Goal: Task Accomplishment & Management: Complete application form

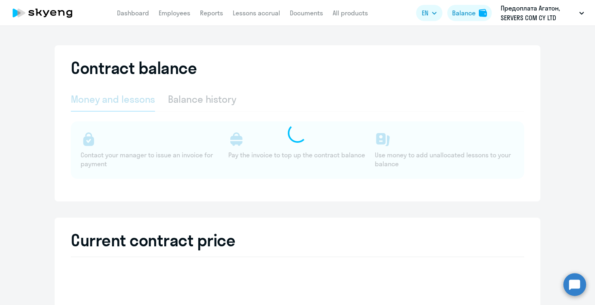
select select "english_adult_not_native_speaker"
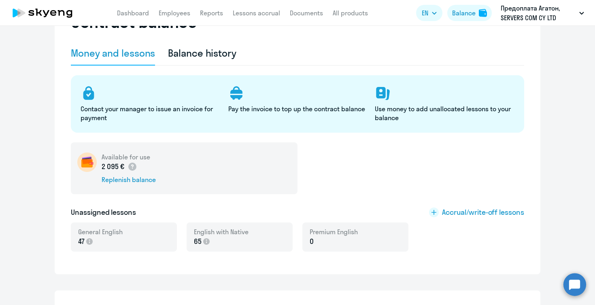
scroll to position [56, 0]
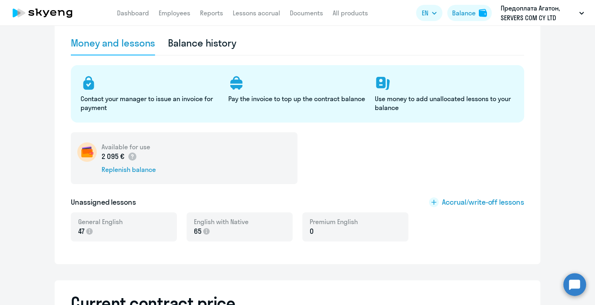
click at [221, 227] on p "65" at bounding box center [221, 231] width 55 height 11
click at [433, 203] on rect at bounding box center [434, 202] width 10 height 10
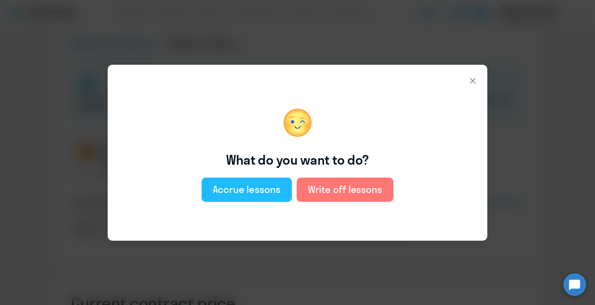
click at [252, 194] on div "Accrue lessons" at bounding box center [247, 189] width 68 height 13
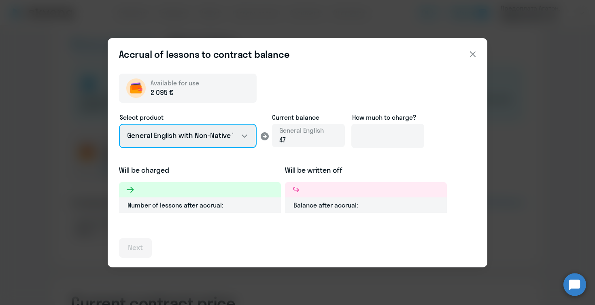
select select "english_adult_native_speaker"
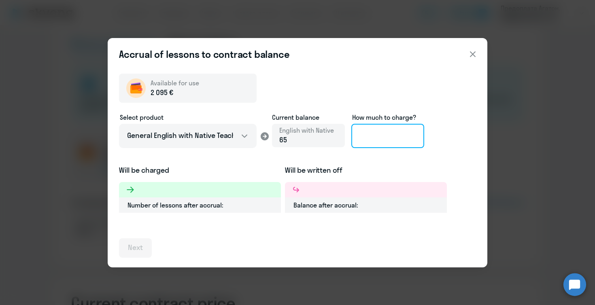
click at [378, 135] on input at bounding box center [387, 136] width 73 height 24
type input "5"
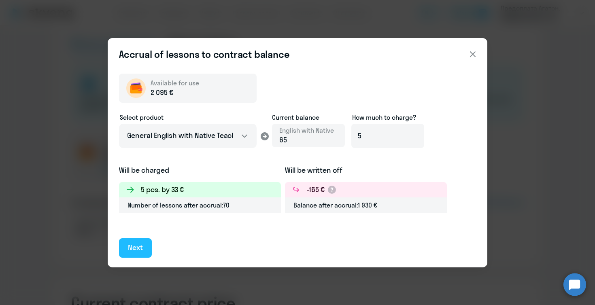
click at [142, 248] on div "Next" at bounding box center [135, 247] width 15 height 11
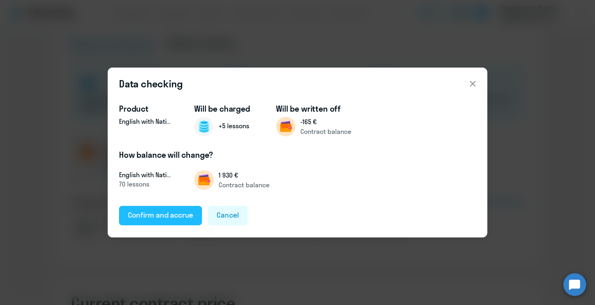
click at [163, 214] on div "Confirm and accrue" at bounding box center [160, 215] width 65 height 11
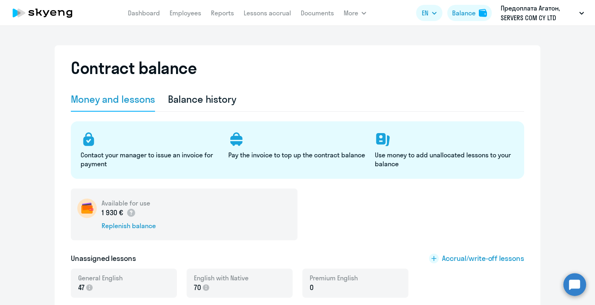
scroll to position [0, 0]
click at [142, 13] on link "Dashboard" at bounding box center [144, 13] width 32 height 8
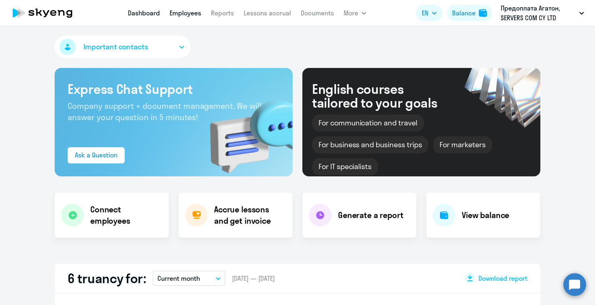
click at [188, 11] on link "Employees" at bounding box center [185, 13] width 32 height 8
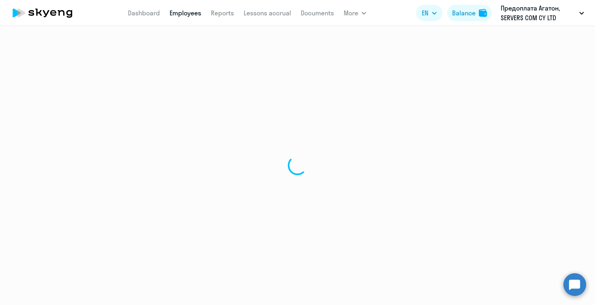
select select "30"
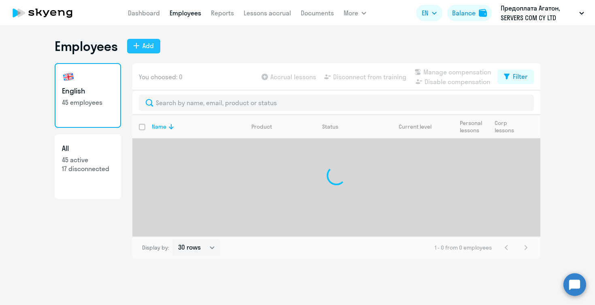
click at [144, 45] on div "Add" at bounding box center [147, 46] width 11 height 10
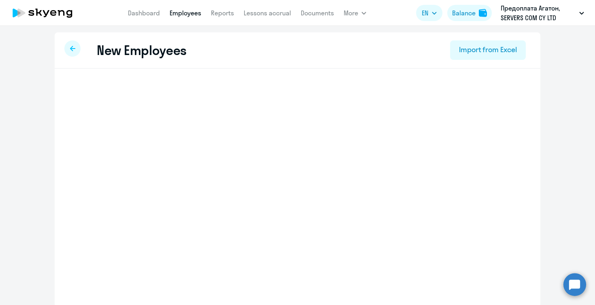
select select "english_adult_not_native_speaker"
select select "3"
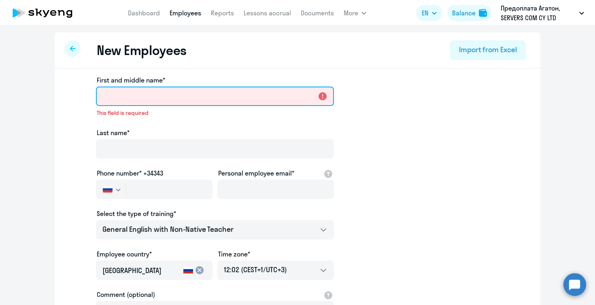
paste input "Iuliia"
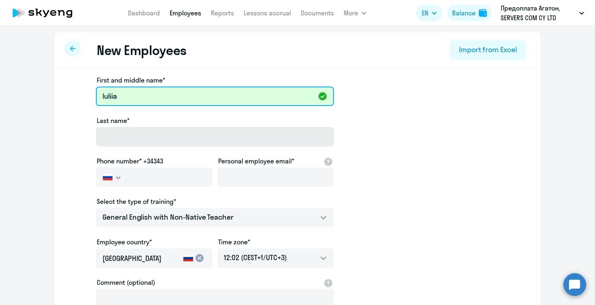
type input "Iuliia"
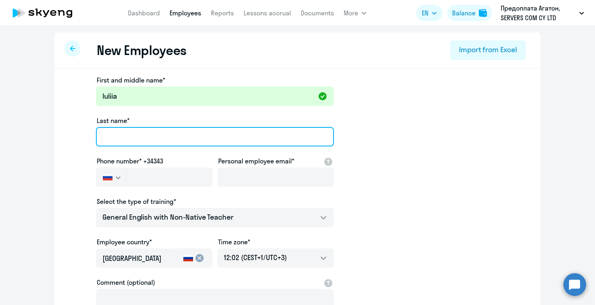
paste input "Iuliia"
type input "I"
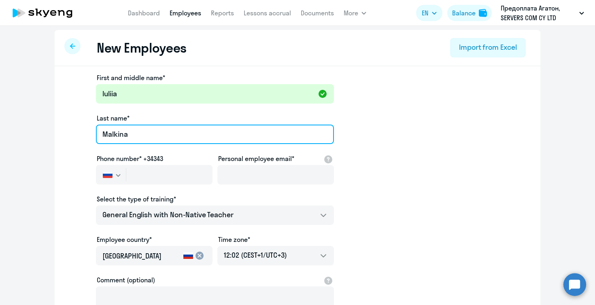
type input "Malkina"
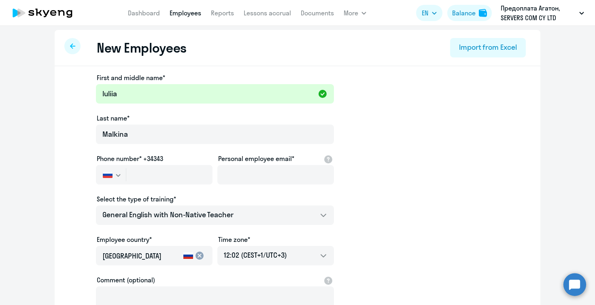
click at [58, 165] on div "First and middle name* [PERSON_NAME] Last name* [PERSON_NAME] Phone number* +34…" at bounding box center [297, 244] width 485 height 356
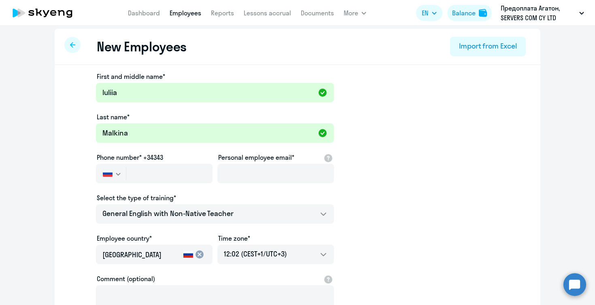
scroll to position [3, 0]
click at [182, 173] on input "text" at bounding box center [169, 173] width 86 height 19
paste input "[PHONE_NUMBER]"
type input "[PHONE_NUMBER]"
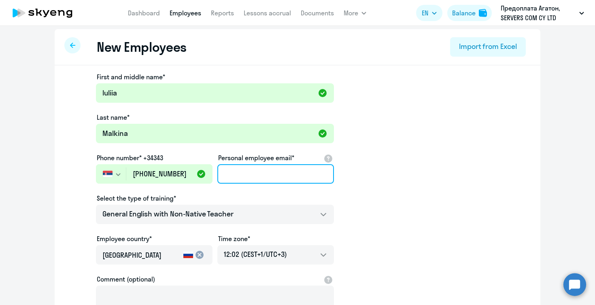
paste input "[EMAIL_ADDRESS][DOMAIN_NAME]"
type input "[EMAIL_ADDRESS][DOMAIN_NAME]"
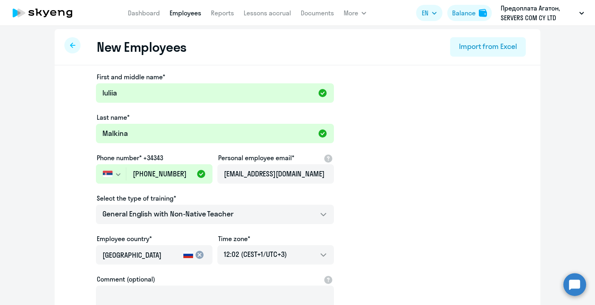
click at [34, 227] on ng-component "New Employees Import from Excel First and middle name* [PERSON_NAME] Last name*…" at bounding box center [297, 225] width 595 height 392
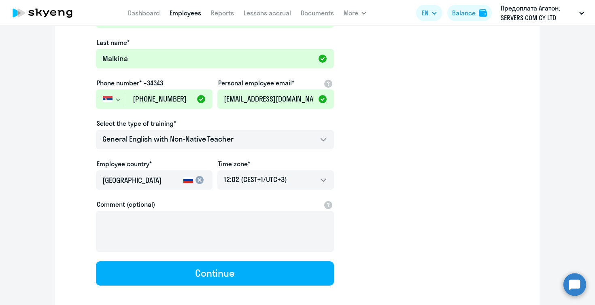
scroll to position [87, 0]
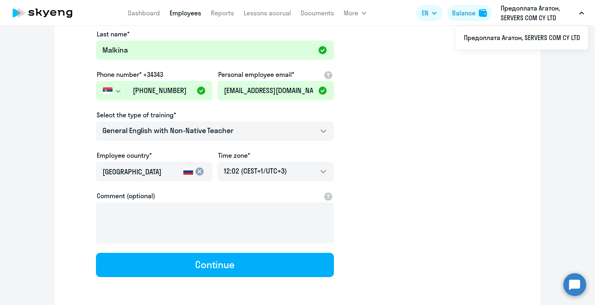
click at [162, 169] on input "[GEOGRAPHIC_DATA]" at bounding box center [141, 172] width 78 height 11
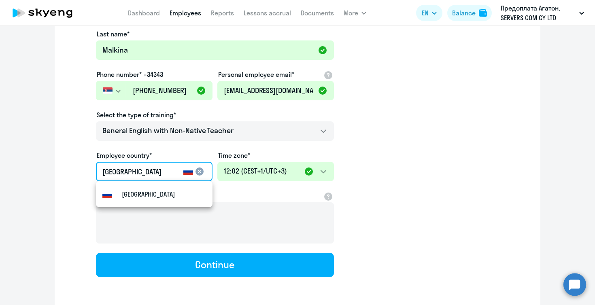
click at [199, 170] on mat-icon "cancel" at bounding box center [200, 172] width 10 height 10
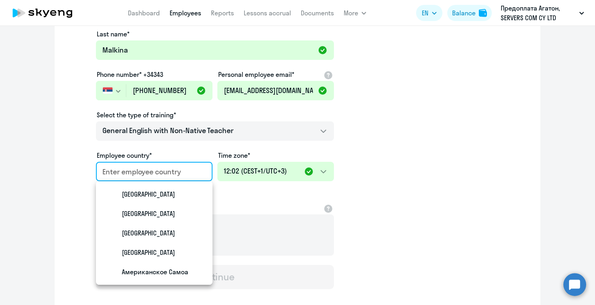
click at [150, 170] on input "country" at bounding box center [152, 172] width 100 height 11
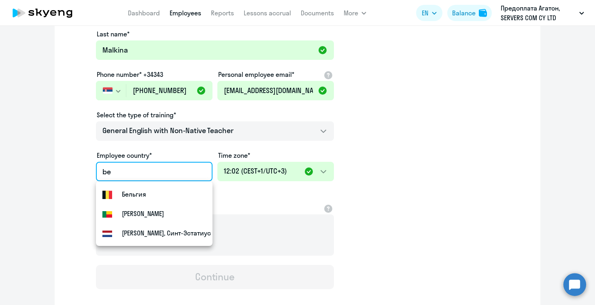
type input "b"
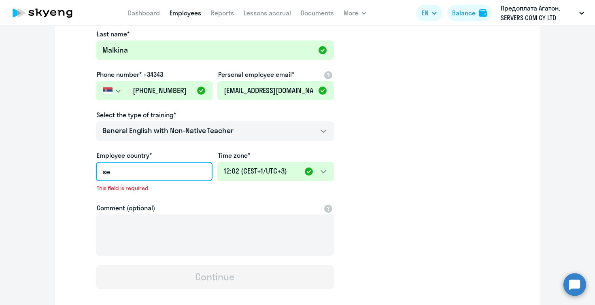
type input "s"
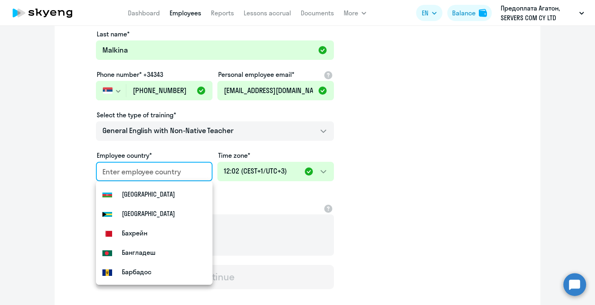
scroll to position [291, 0]
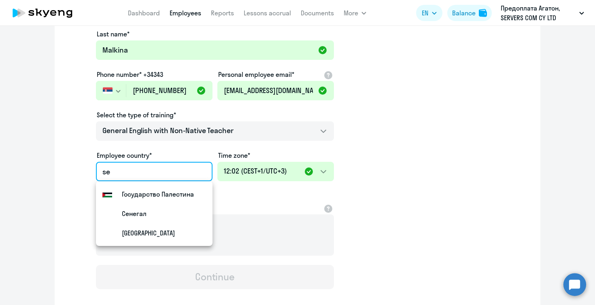
type input "s"
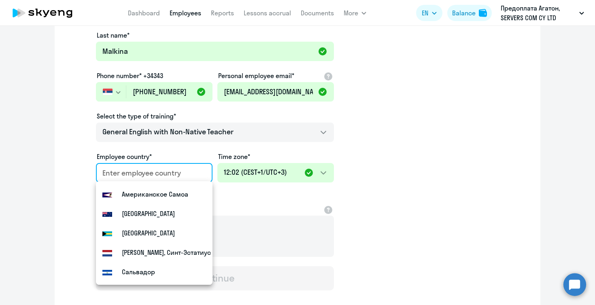
click at [134, 170] on input "country" at bounding box center [152, 173] width 100 height 11
click at [132, 173] on input "country" at bounding box center [152, 172] width 100 height 11
paste input "Сербия"
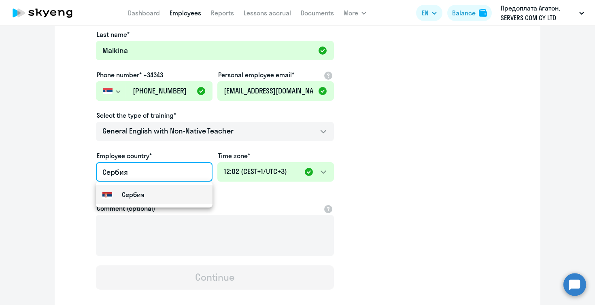
type input "Сербия"
click at [133, 197] on small "Сербия" at bounding box center [133, 195] width 23 height 10
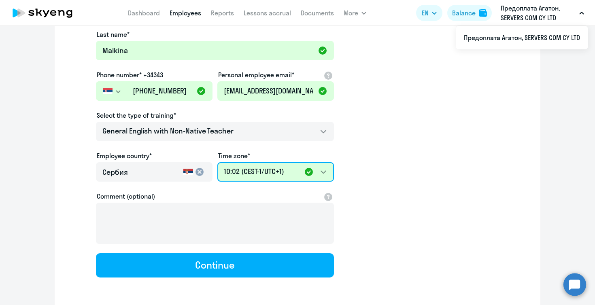
select select "2"
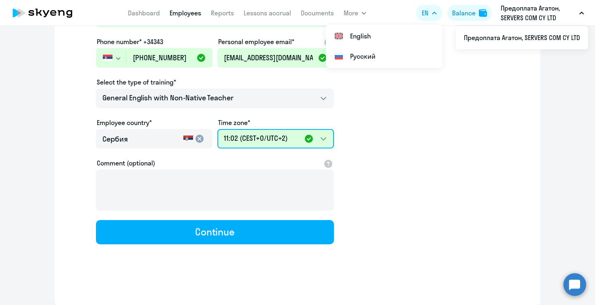
scroll to position [119, 0]
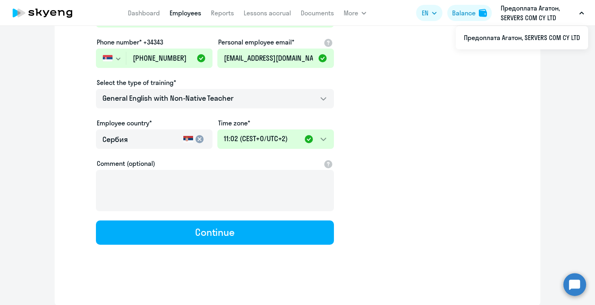
click at [472, 183] on app-new-student-form "First and middle name* [PERSON_NAME] Last name* [PERSON_NAME] Phone number* +34…" at bounding box center [298, 100] width 460 height 288
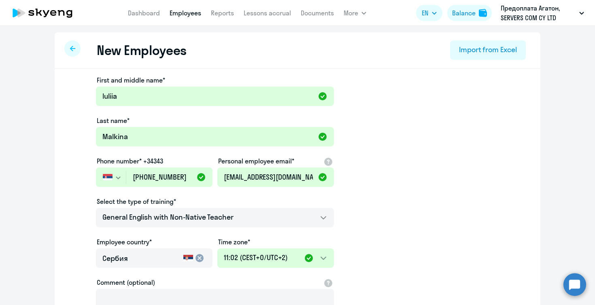
scroll to position [0, 0]
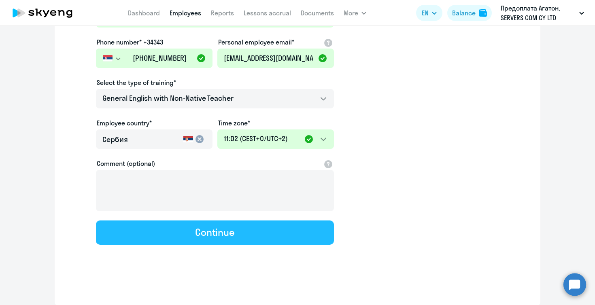
click at [198, 231] on div "Continue" at bounding box center [215, 232] width 40 height 13
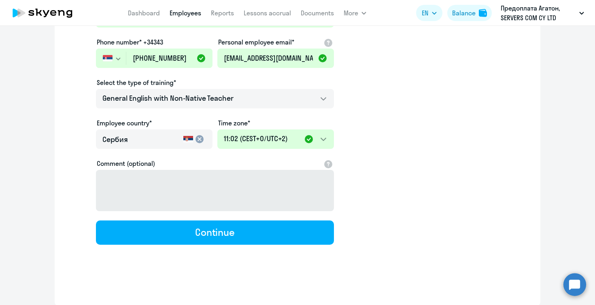
select select "english_adult_not_native_speaker"
select select "2"
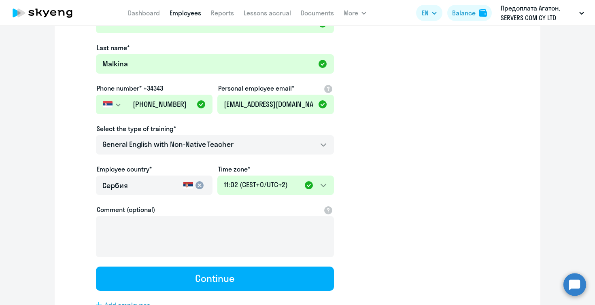
scroll to position [2, 0]
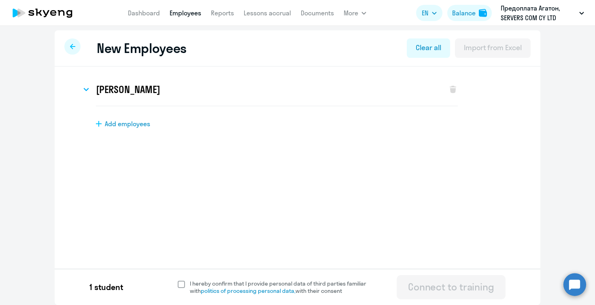
click at [184, 283] on span at bounding box center [181, 284] width 7 height 7
click at [178, 280] on input "I hereby confirm that I provide personal data of third parties familiar with po…" at bounding box center [177, 280] width 0 height 0
checkbox input "true"
